Goal: Find specific page/section

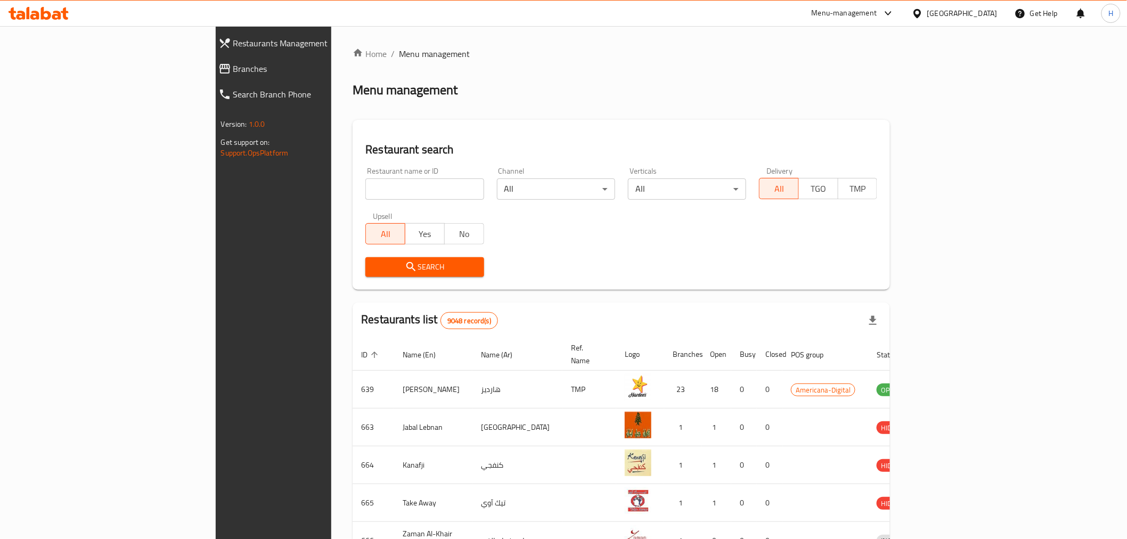
drag, startPoint x: 0, startPoint y: 0, endPoint x: 344, endPoint y: 187, distance: 391.3
click at [366, 187] on input "search" at bounding box center [425, 189] width 118 height 21
type input "diet house"
click button "Search" at bounding box center [425, 267] width 118 height 20
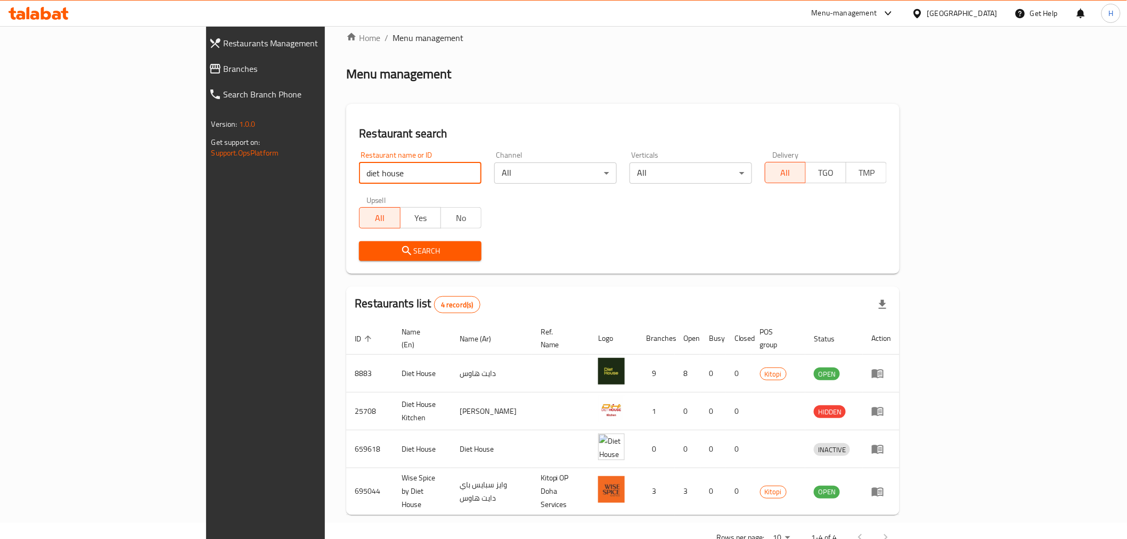
scroll to position [29, 0]
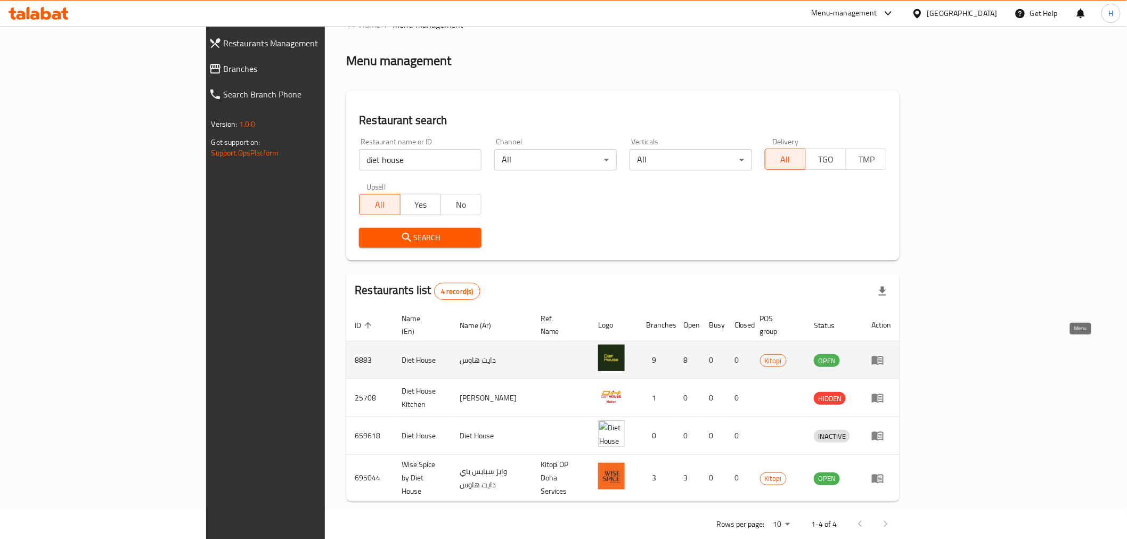
click at [884, 356] on icon "enhanced table" at bounding box center [878, 360] width 12 height 9
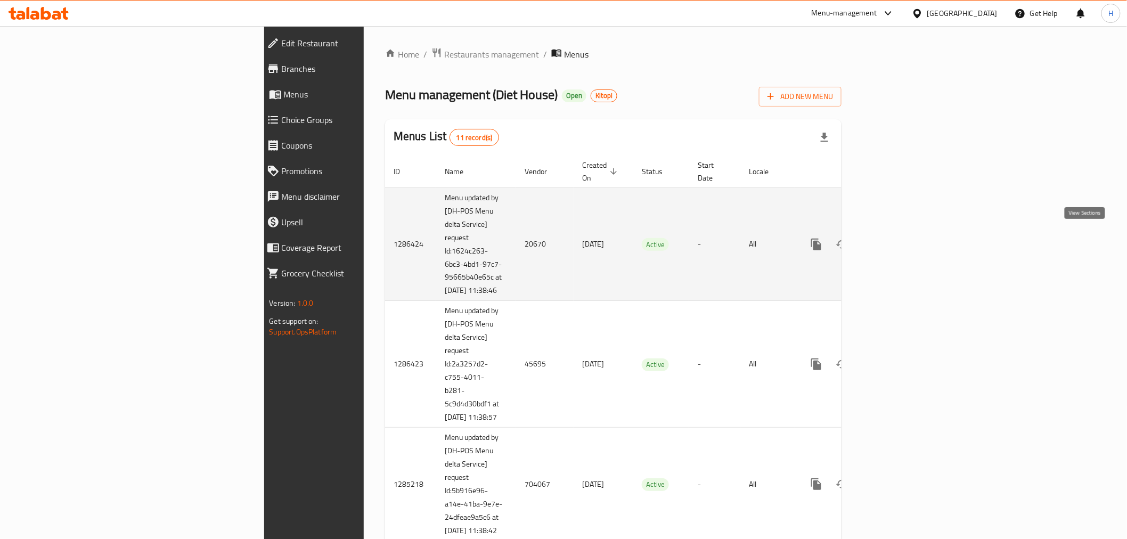
click at [900, 242] on icon "enhanced table" at bounding box center [893, 244] width 13 height 13
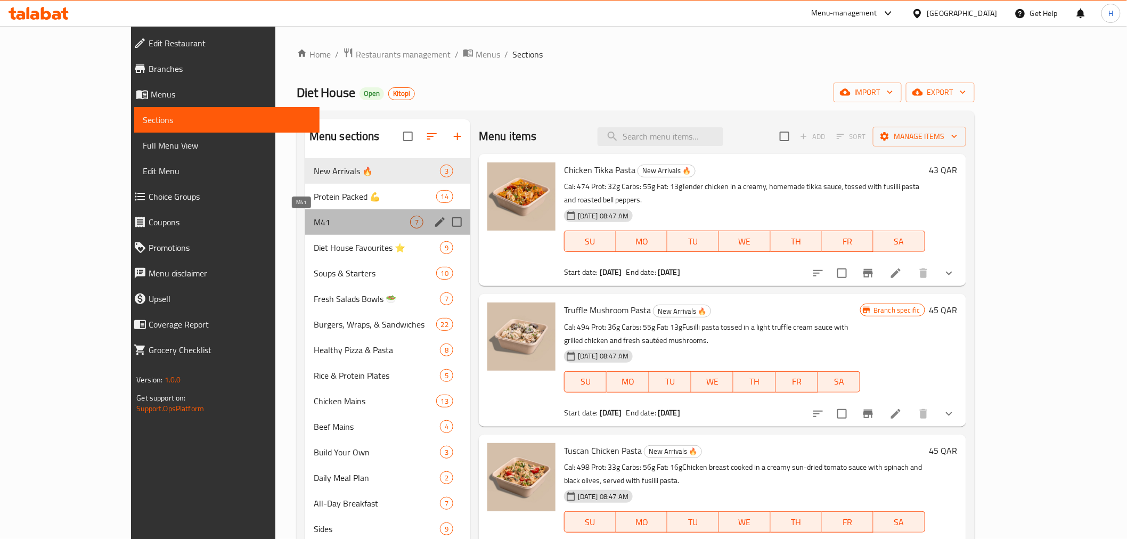
click at [314, 223] on span "M41" at bounding box center [362, 222] width 96 height 13
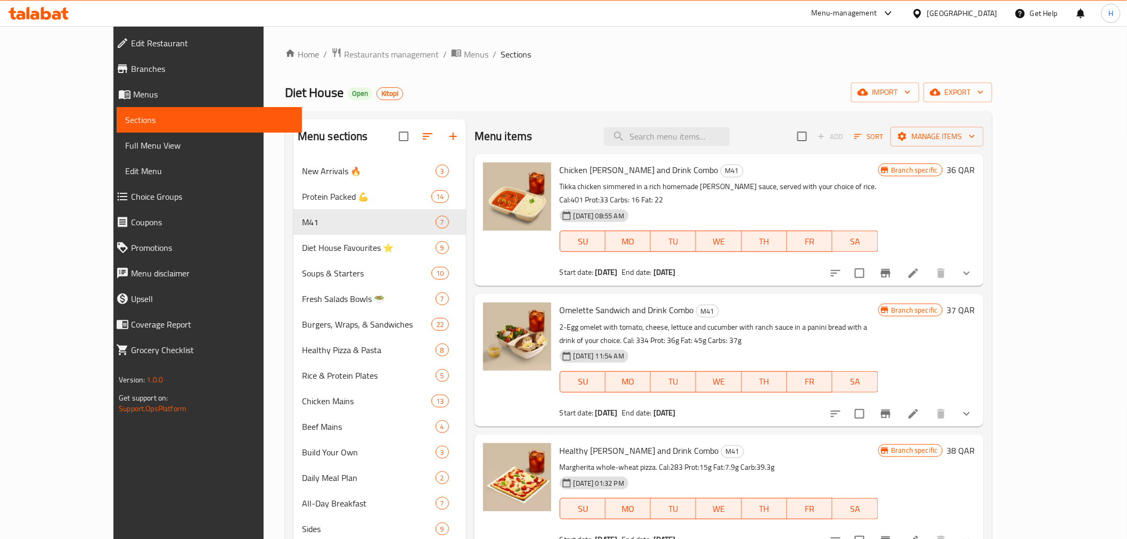
scroll to position [390, 0]
